Goal: Transaction & Acquisition: Purchase product/service

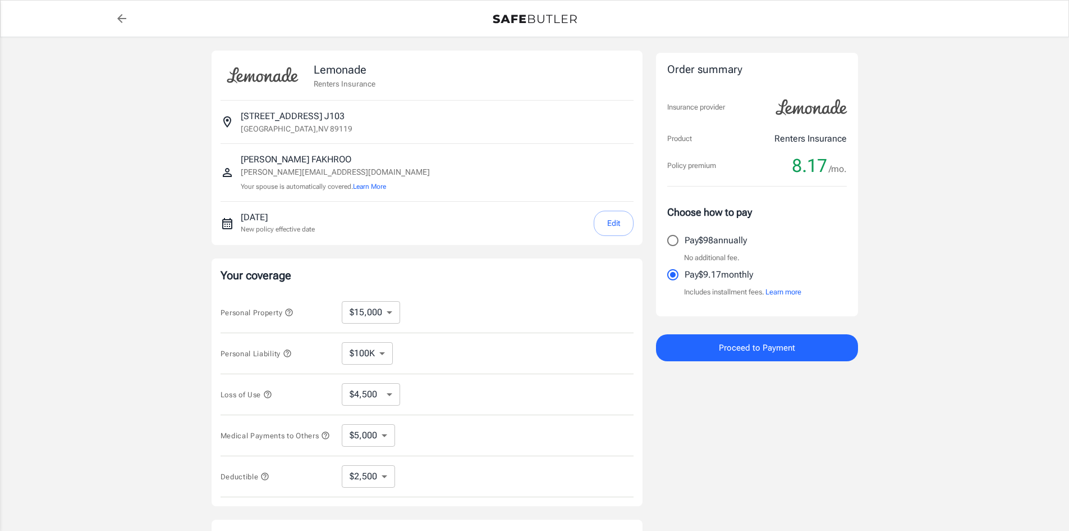
select select "15000"
select select "5000"
select select "2500"
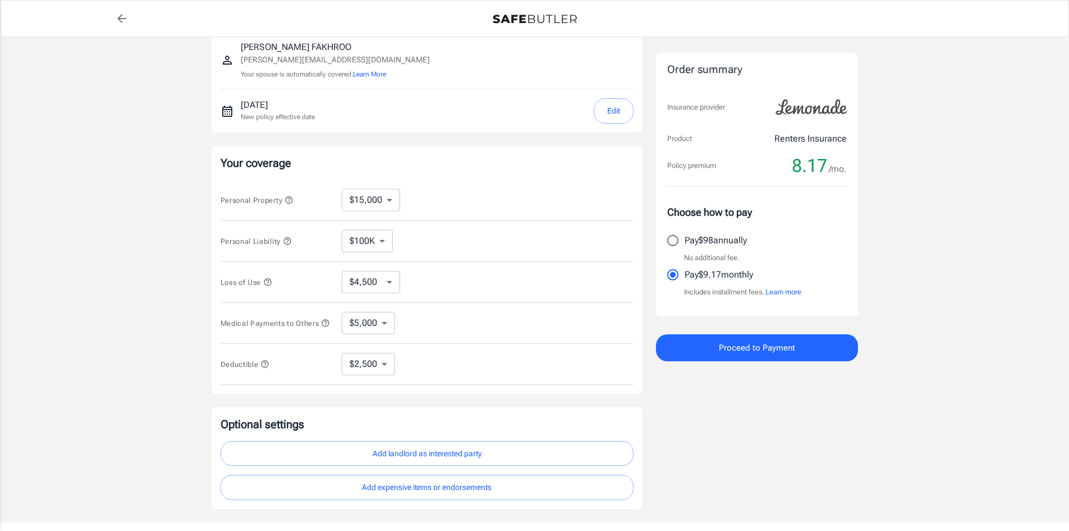
click at [953, 363] on div "Lemonade Renters Insurance 3770 UINVERSITY CENTER DR APT J103 J103 [GEOGRAPHIC_…" at bounding box center [534, 223] width 1069 height 597
click at [1004, 346] on div "Lemonade Renters Insurance 3770 UINVERSITY CENTER DR APT J103 J103 [GEOGRAPHIC_…" at bounding box center [534, 223] width 1069 height 597
click at [907, 441] on div "Lemonade Renters Insurance 3770 UINVERSITY CENTER DR APT J103 J103 [GEOGRAPHIC_…" at bounding box center [534, 223] width 1069 height 597
click at [955, 367] on div "Lemonade Renters Insurance 3770 UINVERSITY CENTER DR APT J103 J103 [GEOGRAPHIC_…" at bounding box center [534, 223] width 1069 height 597
click at [1019, 372] on div "Lemonade Renters Insurance 3770 UINVERSITY CENTER DR APT J103 J103 [GEOGRAPHIC_…" at bounding box center [534, 223] width 1069 height 597
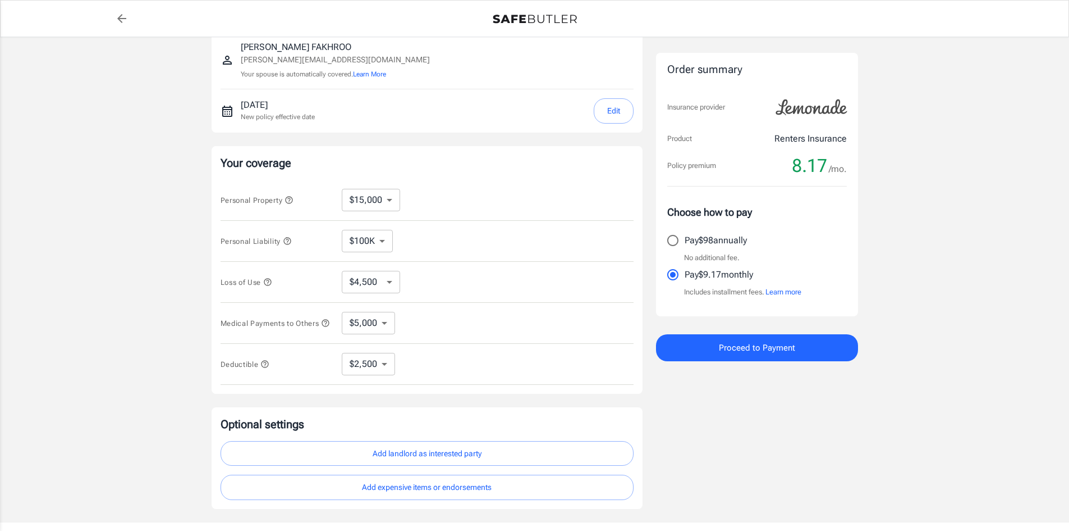
drag, startPoint x: 871, startPoint y: 422, endPoint x: 828, endPoint y: 440, distance: 46.5
click at [871, 422] on div "Lemonade Renters Insurance 3770 UINVERSITY CENTER DR APT J103 J103 [GEOGRAPHIC_…" at bounding box center [535, 223] width 674 height 597
click at [922, 407] on div "Lemonade Renters Insurance 3770 UINVERSITY CENTER DR APT J103 J103 [GEOGRAPHIC_…" at bounding box center [534, 223] width 1069 height 597
click at [131, 130] on div "Lemonade Renters Insurance 3770 UINVERSITY CENTER DR APT J103 J103 [GEOGRAPHIC_…" at bounding box center [534, 223] width 1069 height 597
